Goal: Find specific page/section: Locate a particular part of the current website

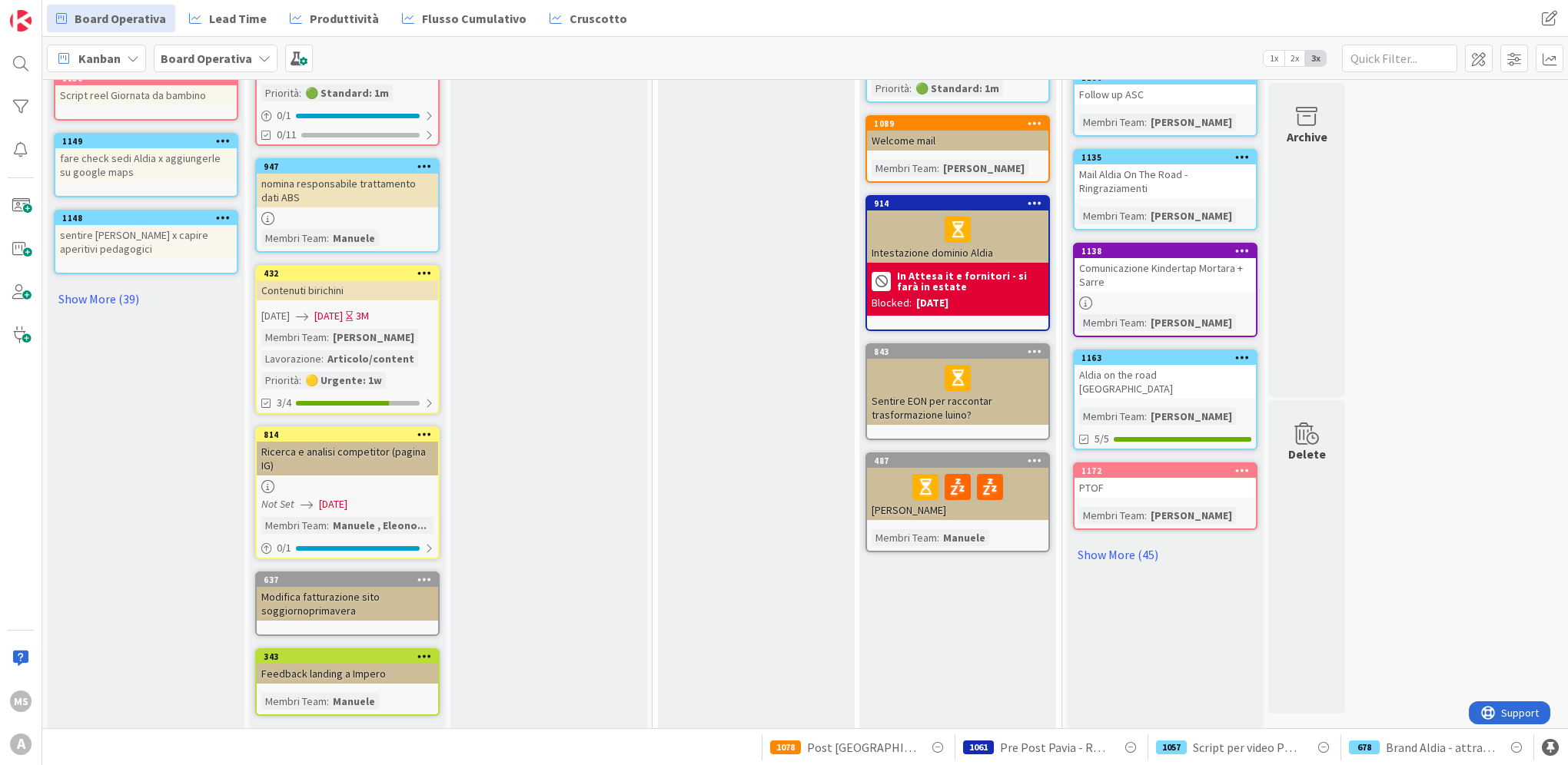
scroll to position [603, 0]
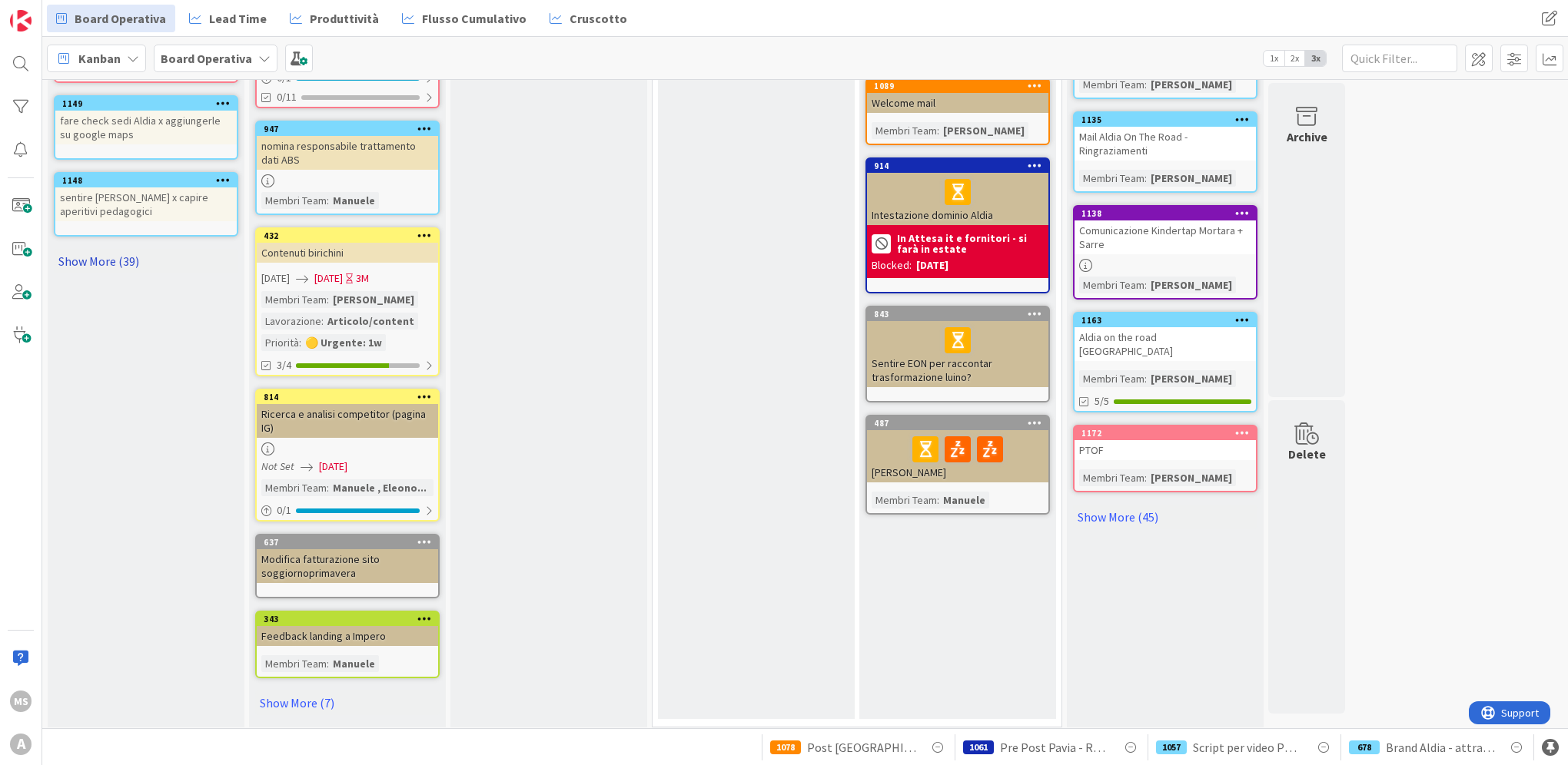
click at [139, 249] on link "Show More (39)" at bounding box center [146, 261] width 185 height 25
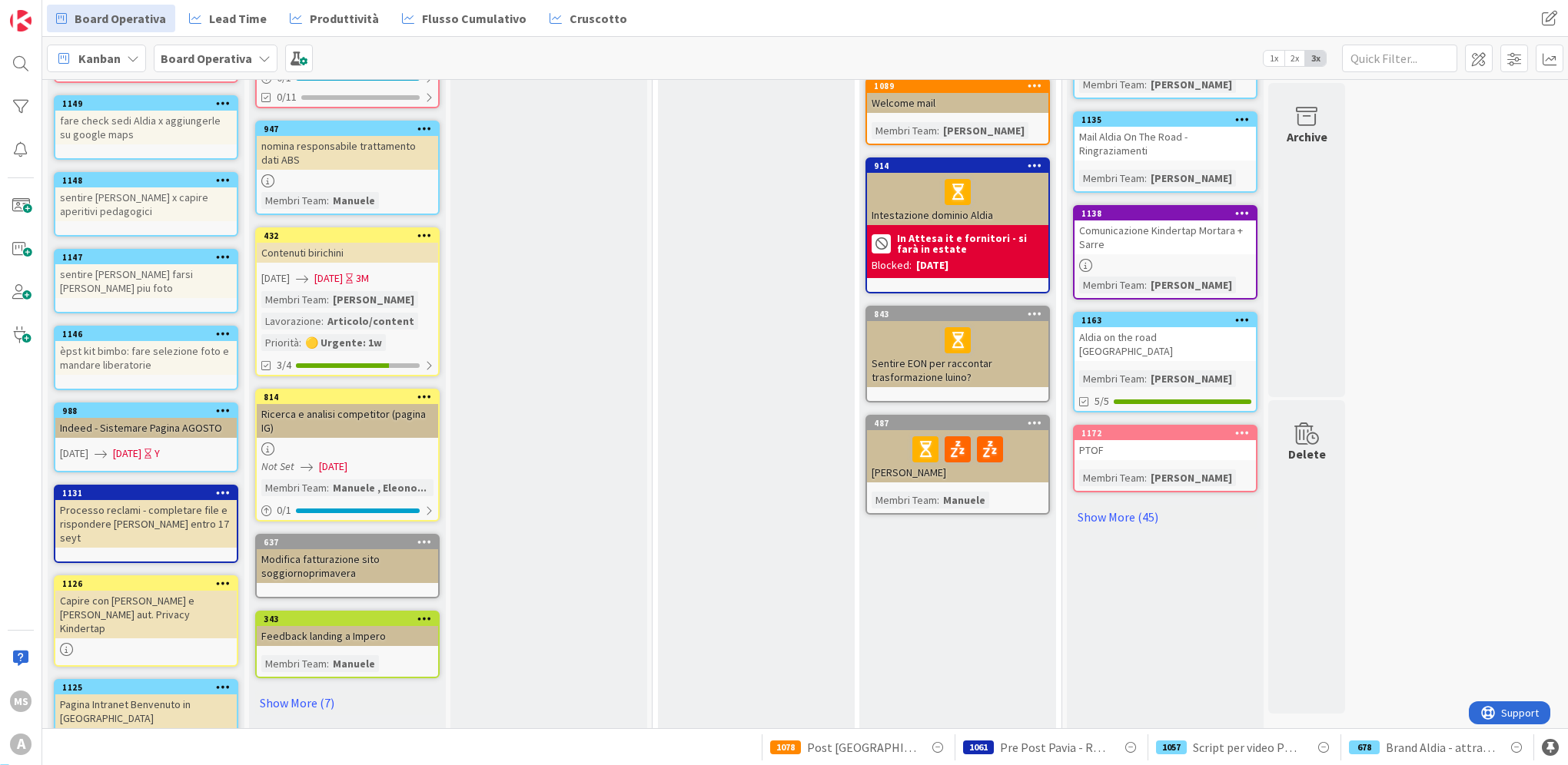
click at [129, 252] on div "1147" at bounding box center [149, 258] width 175 height 11
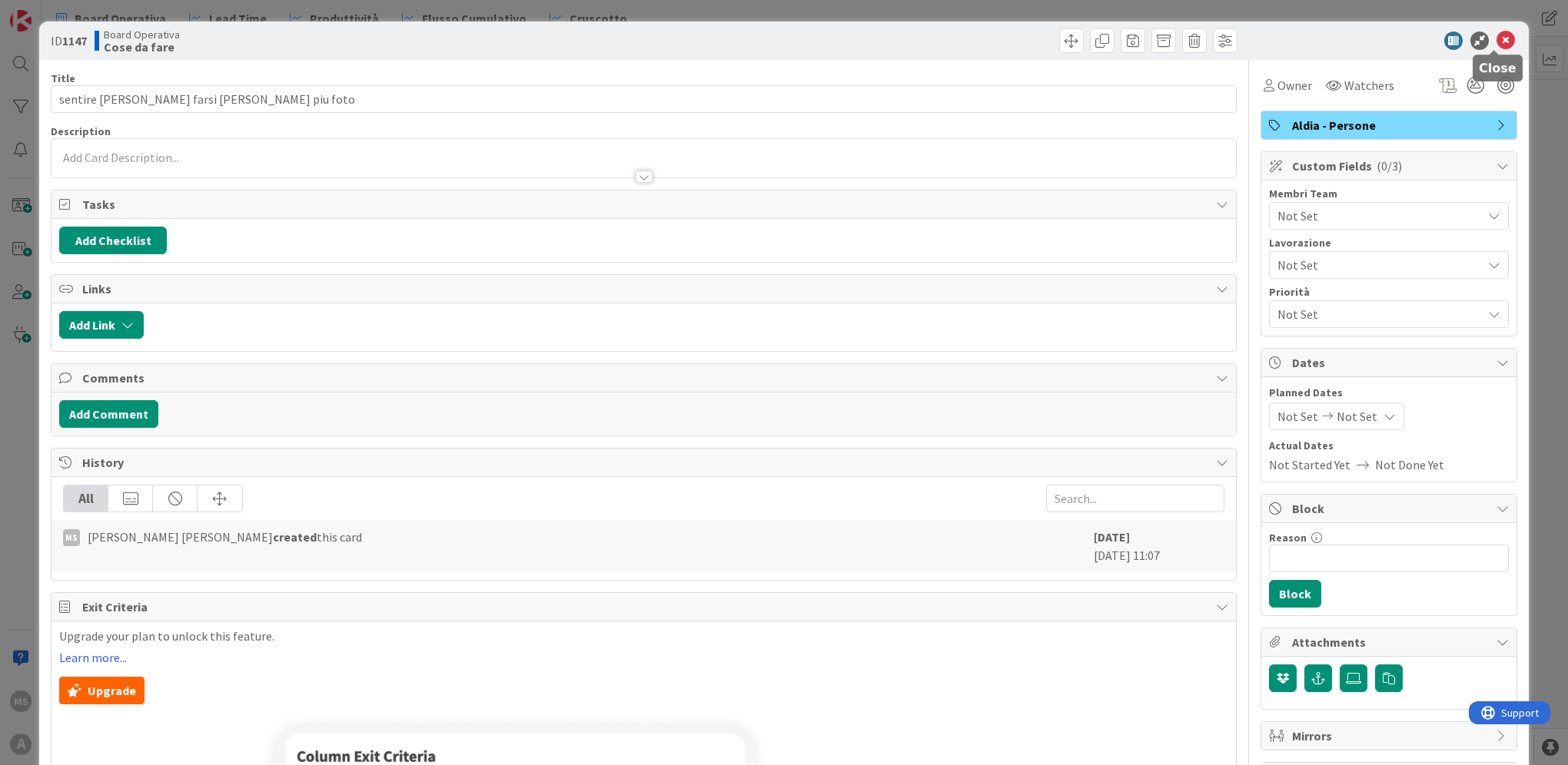
click at [1497, 43] on icon at bounding box center [1506, 41] width 19 height 19
